Goal: Information Seeking & Learning: Learn about a topic

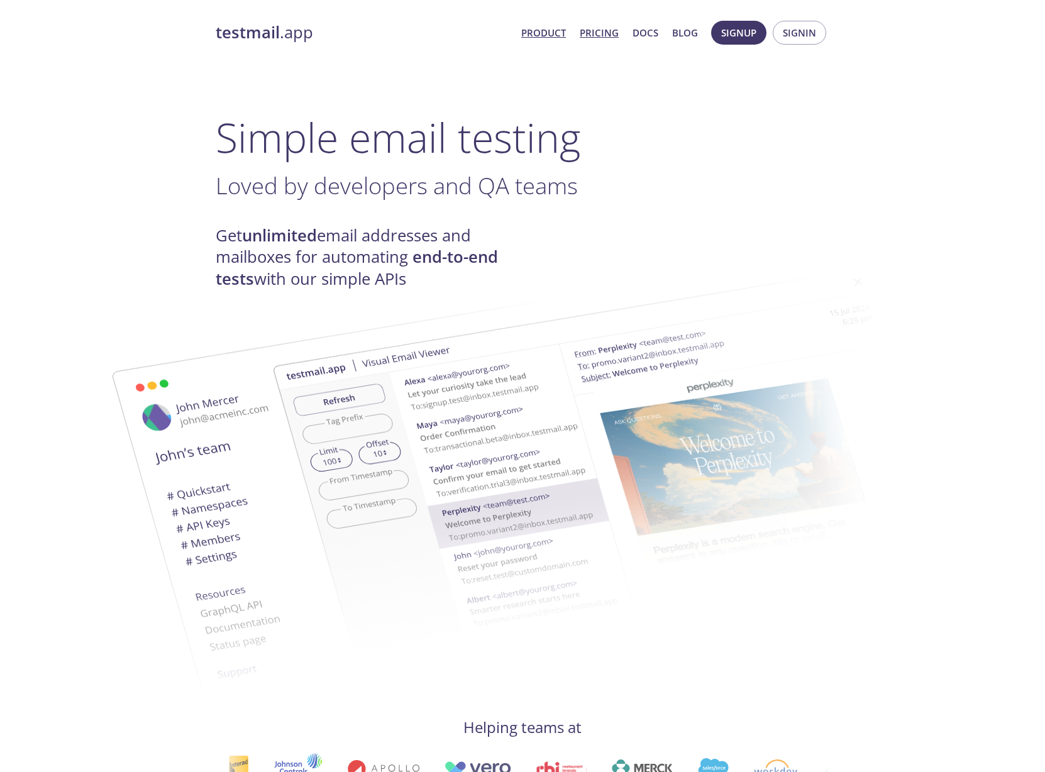
click at [599, 31] on link "Pricing" at bounding box center [599, 33] width 39 height 16
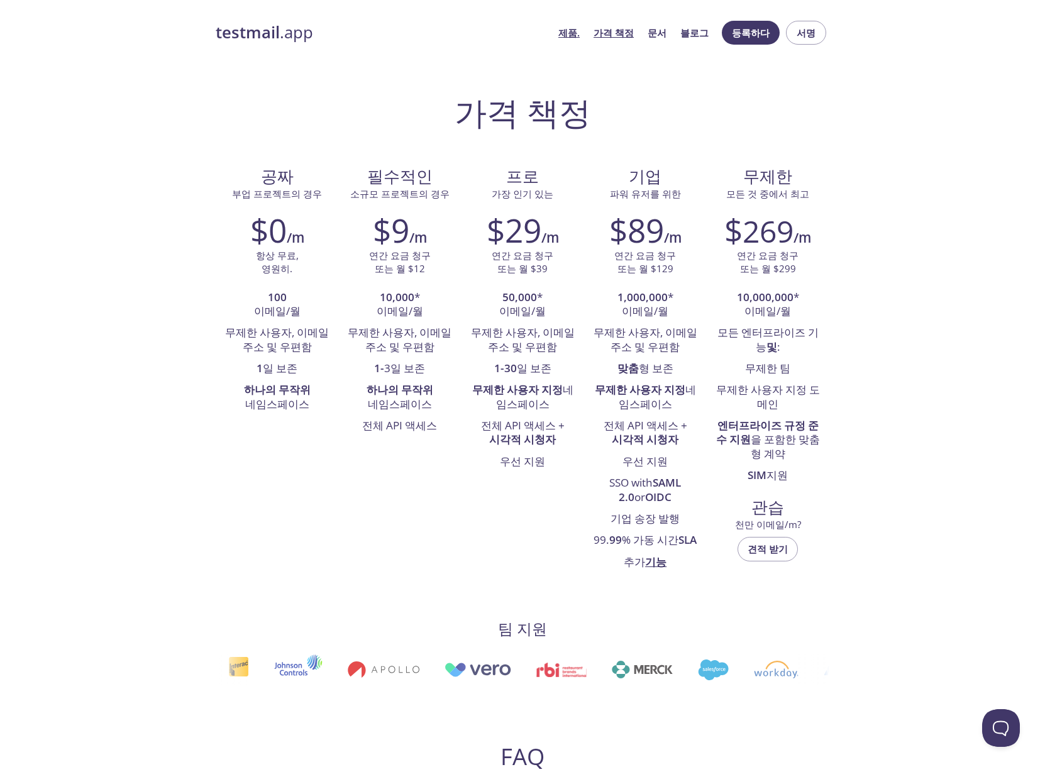
click at [580, 31] on font "제품." at bounding box center [568, 32] width 21 height 13
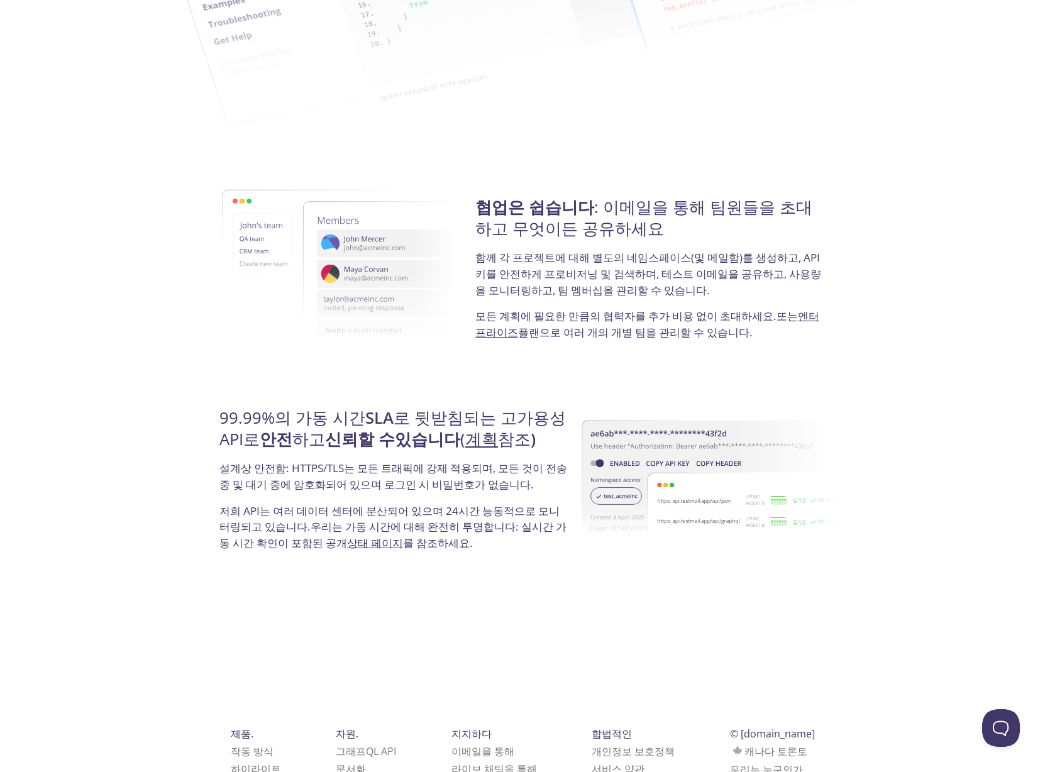
scroll to position [2082, 0]
